Goal: Communication & Community: Answer question/provide support

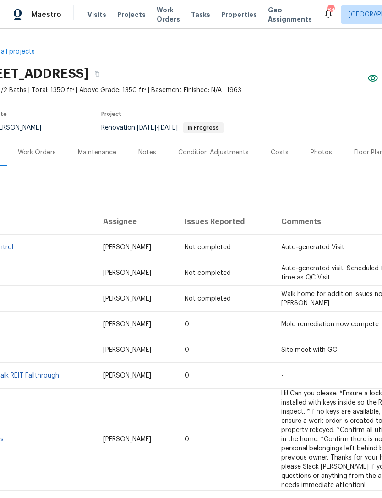
scroll to position [0, 37]
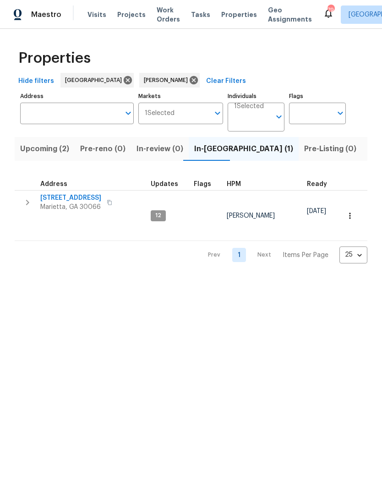
click at [368, 149] on span "Listed (16)" at bounding box center [387, 149] width 38 height 13
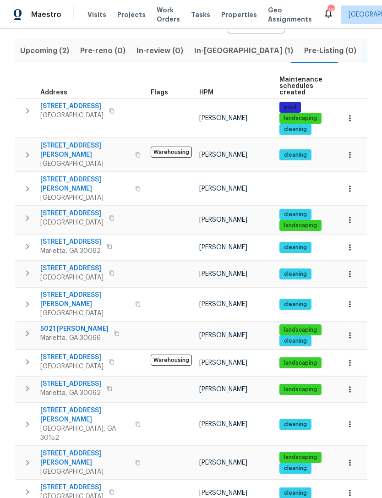
click at [104, 353] on span "[STREET_ADDRESS]" at bounding box center [71, 357] width 63 height 9
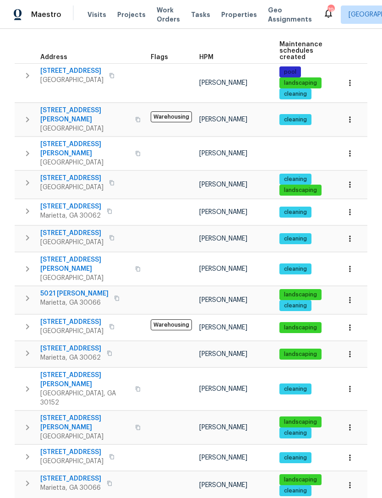
click at [78, 414] on span "[STREET_ADDRESS][PERSON_NAME]" at bounding box center [84, 423] width 89 height 18
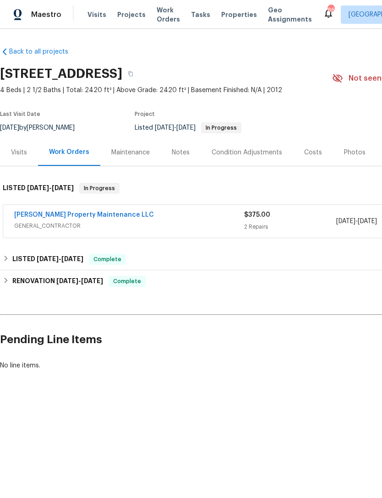
click at [78, 216] on link "Glen Property Maintenance LLC" at bounding box center [84, 215] width 140 height 6
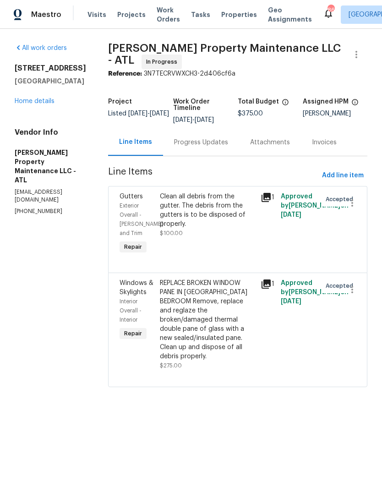
click at [211, 142] on div "Progress Updates" at bounding box center [201, 142] width 54 height 9
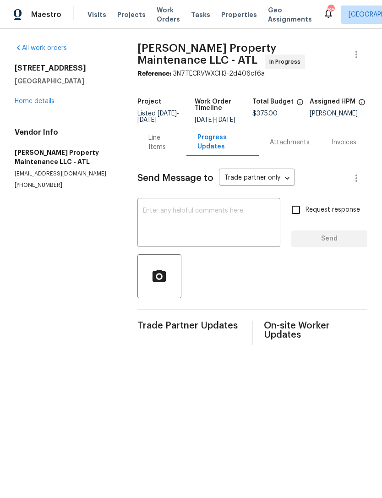
click at [43, 102] on link "Home details" at bounding box center [35, 101] width 40 height 6
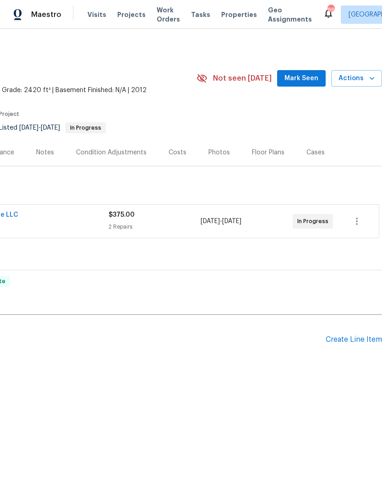
scroll to position [0, 136]
click at [293, 81] on span "Mark Seen" at bounding box center [302, 78] width 34 height 11
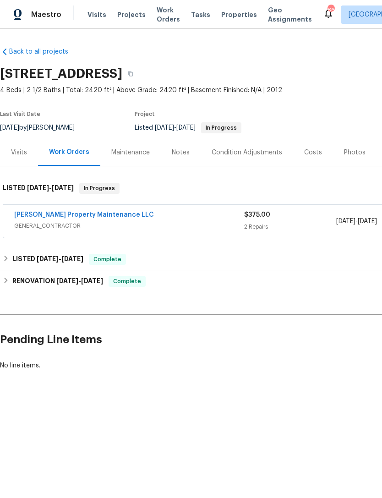
click at [81, 217] on link "Glen Property Maintenance LLC" at bounding box center [84, 215] width 140 height 6
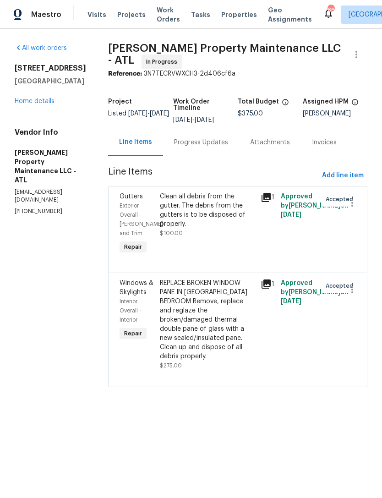
click at [207, 145] on div "Progress Updates" at bounding box center [201, 142] width 54 height 9
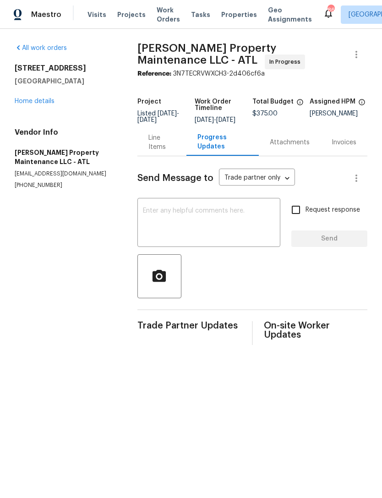
click at [223, 225] on textarea at bounding box center [209, 224] width 132 height 32
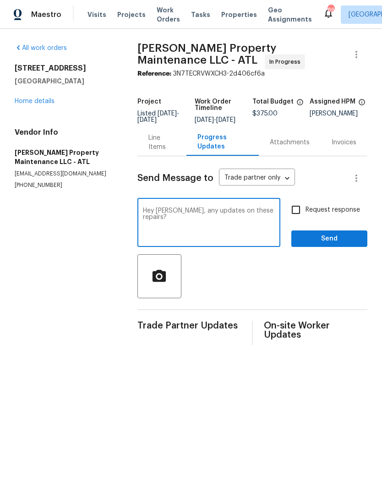
click at [170, 227] on textarea "Hey Danny, any updates on these repairs?" at bounding box center [209, 224] width 132 height 32
type textarea "Hey Danny, any updates on these repairs?"
click at [349, 242] on span "Send" at bounding box center [329, 238] width 61 height 11
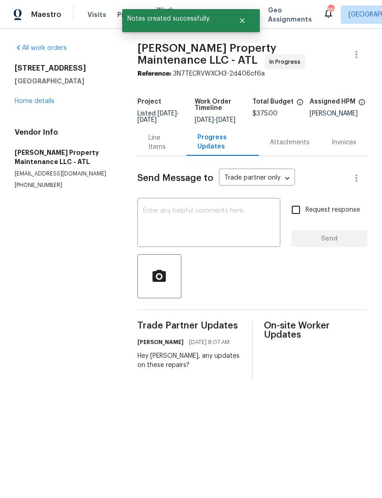
click at [44, 101] on link "Home details" at bounding box center [35, 101] width 40 height 6
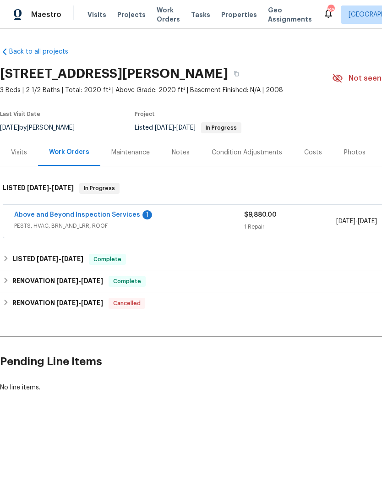
click at [105, 217] on link "Above and Beyond Inspection Services" at bounding box center [77, 215] width 126 height 6
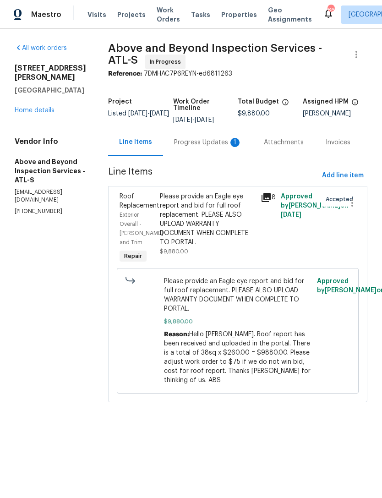
click at [217, 142] on div "Progress Updates 1" at bounding box center [208, 142] width 68 height 9
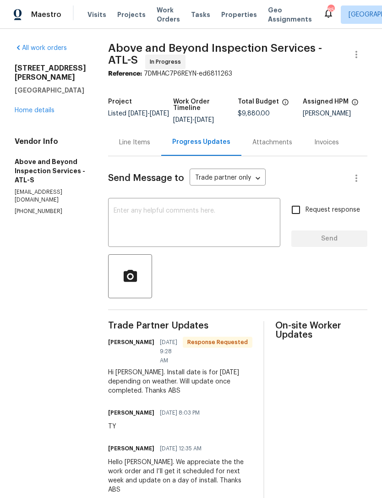
click at [219, 224] on textarea at bounding box center [194, 224] width 161 height 32
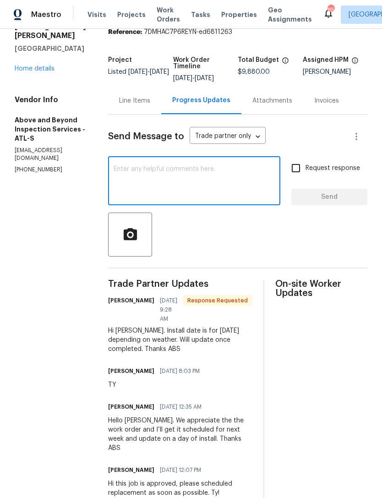
scroll to position [44, 0]
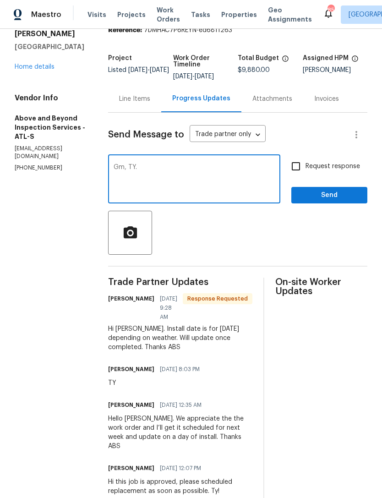
type textarea "Gm, TY."
click at [293, 176] on input "Request response" at bounding box center [295, 166] width 19 height 19
checkbox input "true"
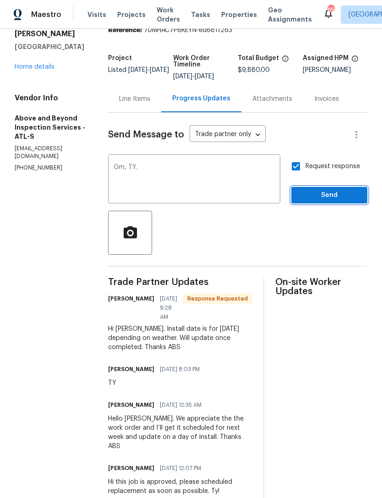
click at [333, 201] on span "Send" at bounding box center [329, 195] width 61 height 11
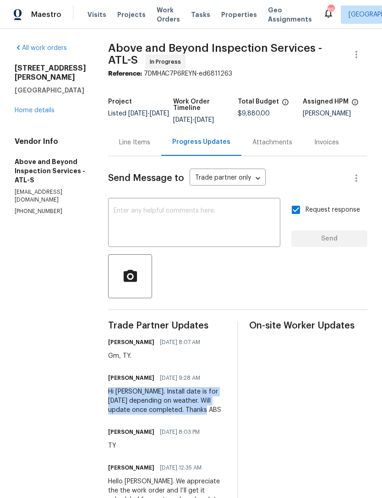
click at [40, 107] on link "Home details" at bounding box center [35, 110] width 40 height 6
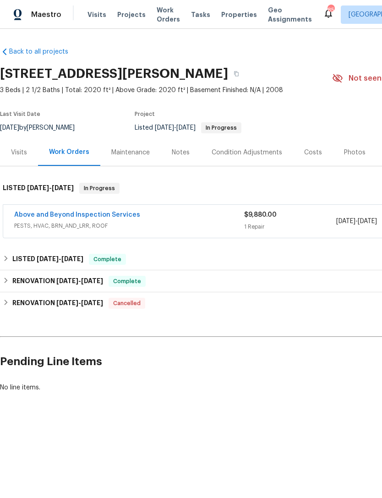
click at [176, 152] on div "Notes" at bounding box center [181, 152] width 18 height 9
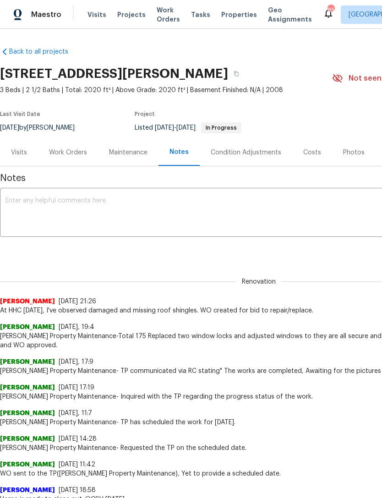
click at [181, 211] on textarea at bounding box center [258, 214] width 507 height 32
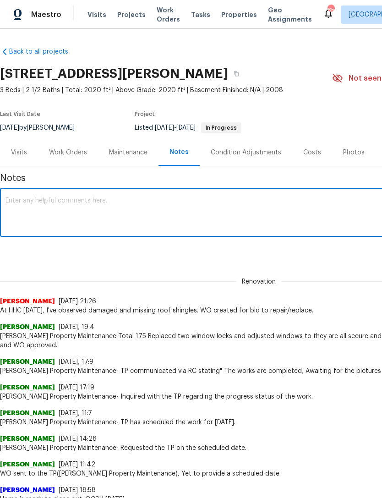
click at [89, 210] on textarea at bounding box center [258, 214] width 507 height 32
paste textarea "Hi Kenroy. Install date is for Wednesday depending on weather. Will update once…"
click at [38, 200] on textarea "Hi Kenroy. Install date is for Wednesday depending on weather. Will update once…" at bounding box center [258, 214] width 507 height 32
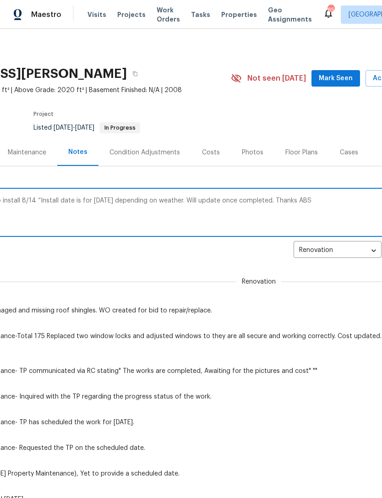
scroll to position [0, 102]
click at [321, 200] on textarea "Roof replacement scheduled to install 8/14 “Install date is for Wednesday depen…" at bounding box center [157, 214] width 507 height 32
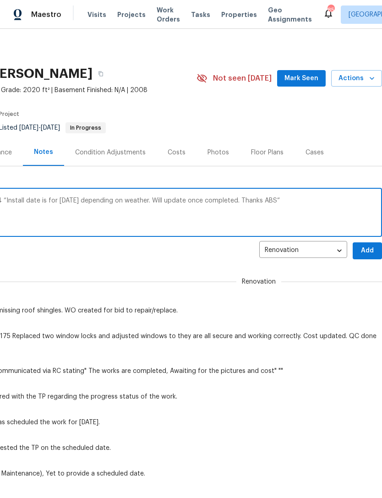
scroll to position [0, 136]
type textarea "Roof replacement scheduled to install 8/14 “Install date is for Wednesday depen…"
click at [363, 249] on span "Add" at bounding box center [367, 250] width 15 height 11
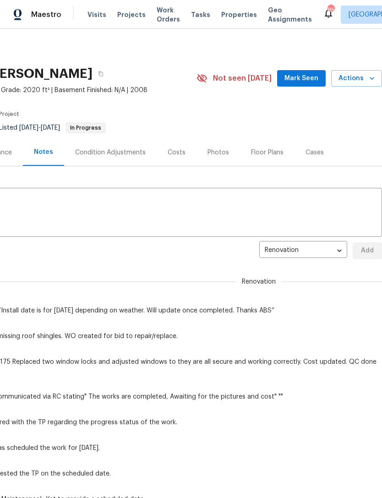
click at [309, 79] on span "Mark Seen" at bounding box center [302, 78] width 34 height 11
